Goal: Task Accomplishment & Management: Use online tool/utility

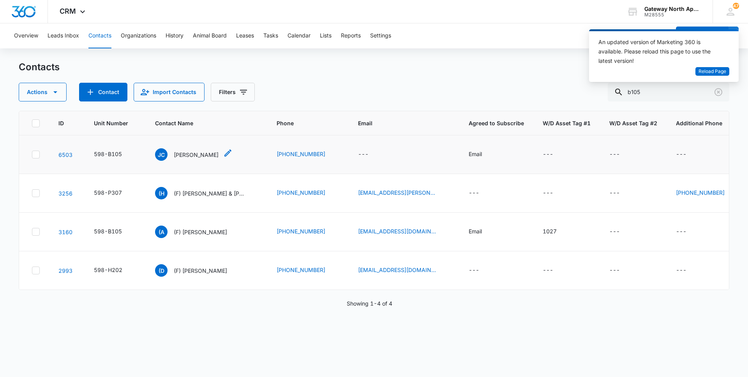
click at [206, 156] on p "[PERSON_NAME]" at bounding box center [196, 154] width 45 height 8
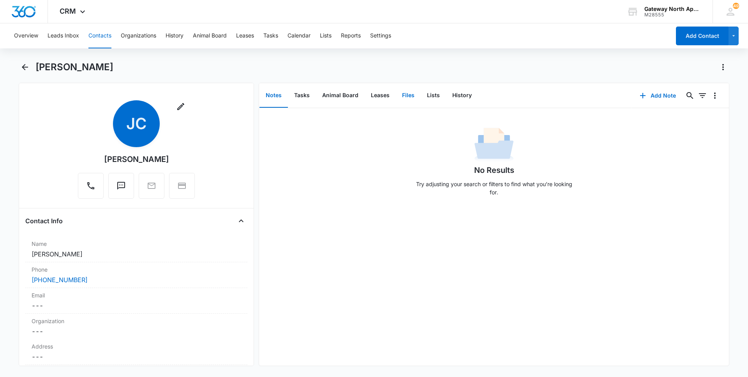
click at [413, 98] on button "Files" at bounding box center [408, 95] width 25 height 24
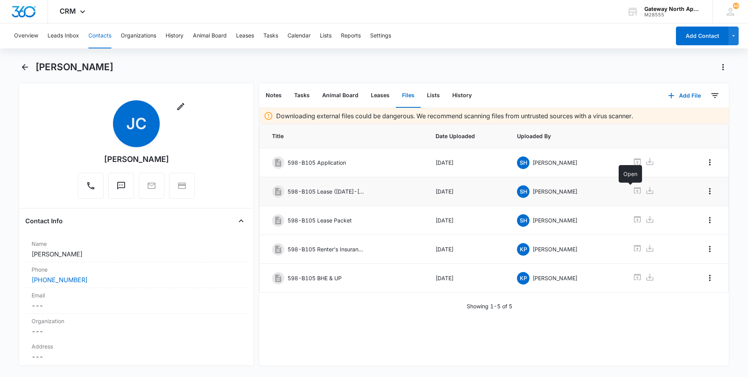
click at [634, 189] on icon at bounding box center [637, 190] width 7 height 6
